Goal: Task Accomplishment & Management: Manage account settings

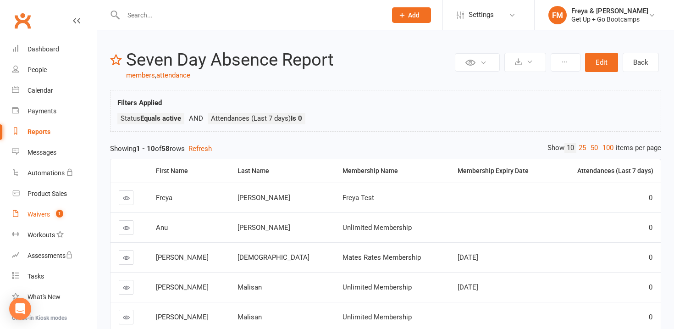
click at [44, 216] on div "Waivers" at bounding box center [38, 213] width 22 height 7
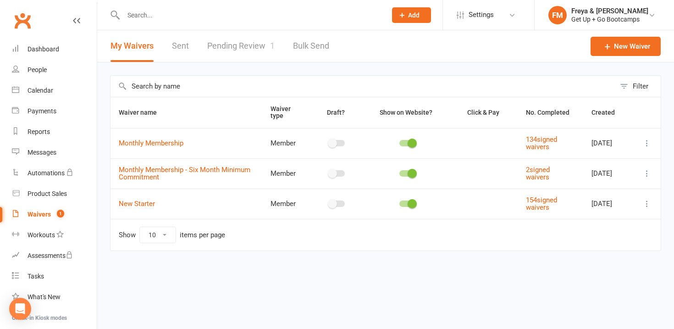
click at [252, 41] on link "Pending Review 1" at bounding box center [240, 46] width 67 height 32
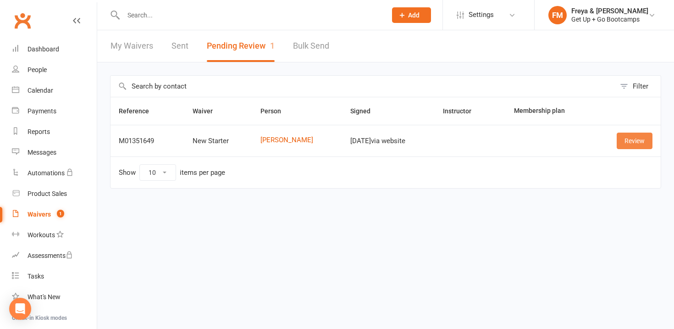
click at [629, 141] on link "Review" at bounding box center [634, 140] width 36 height 16
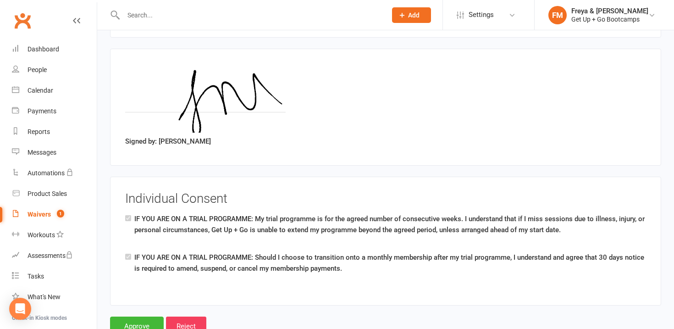
scroll to position [1558, 0]
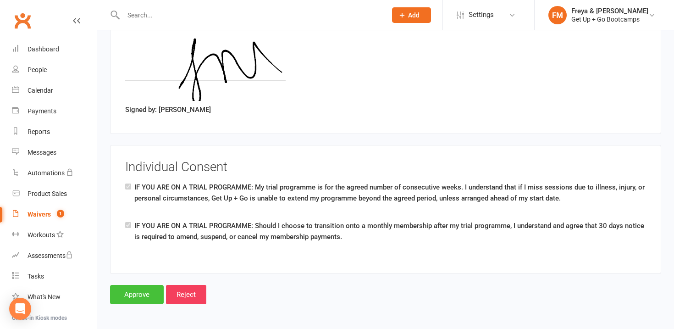
click at [133, 296] on input "Approve" at bounding box center [137, 294] width 54 height 19
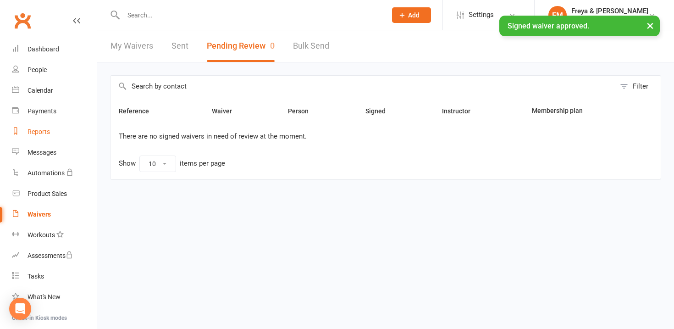
click at [42, 130] on div "Reports" at bounding box center [38, 131] width 22 height 7
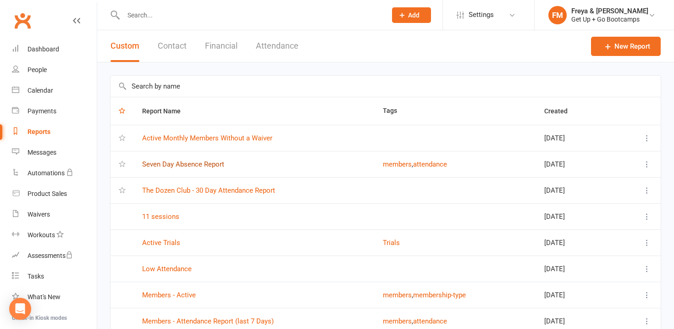
click at [186, 161] on link "Seven Day Absence Report" at bounding box center [183, 164] width 82 height 8
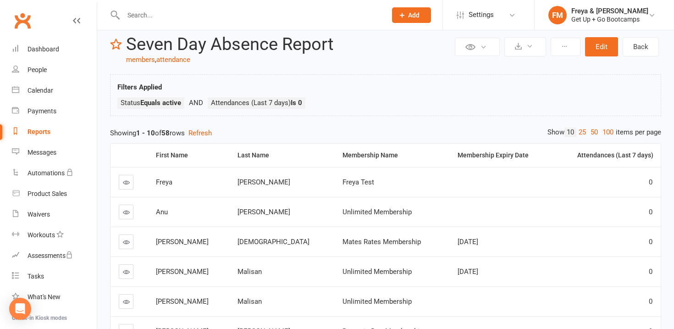
scroll to position [19, 0]
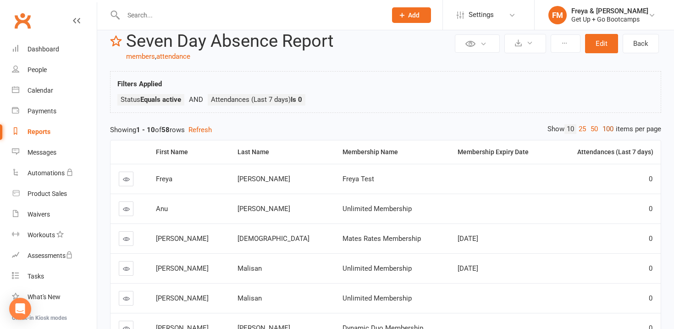
click at [605, 131] on link "100" at bounding box center [608, 129] width 16 height 10
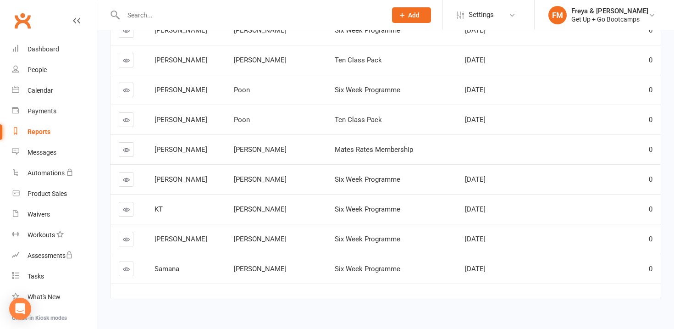
scroll to position [1640, 0]
